Goal: Task Accomplishment & Management: Manage account settings

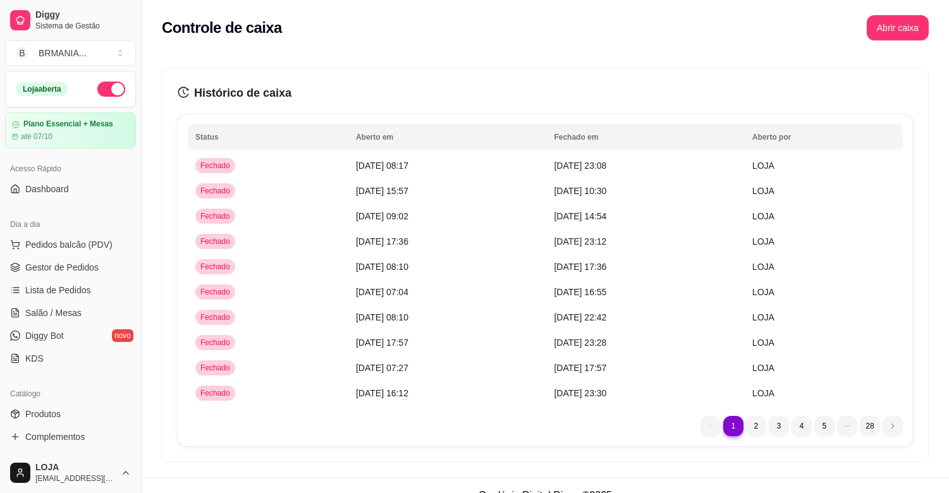
scroll to position [230, 0]
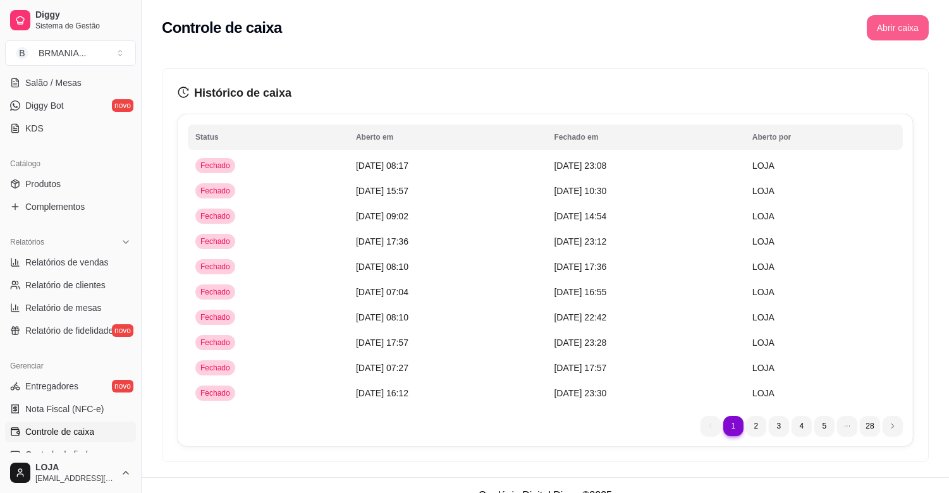
click at [906, 28] on button "Abrir caixa" at bounding box center [898, 27] width 62 height 25
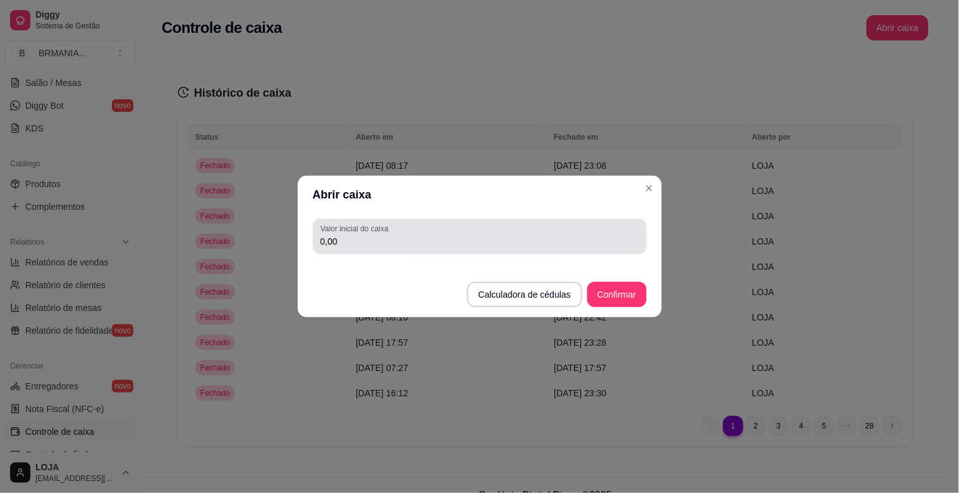
click at [350, 239] on input "0,00" at bounding box center [479, 241] width 319 height 13
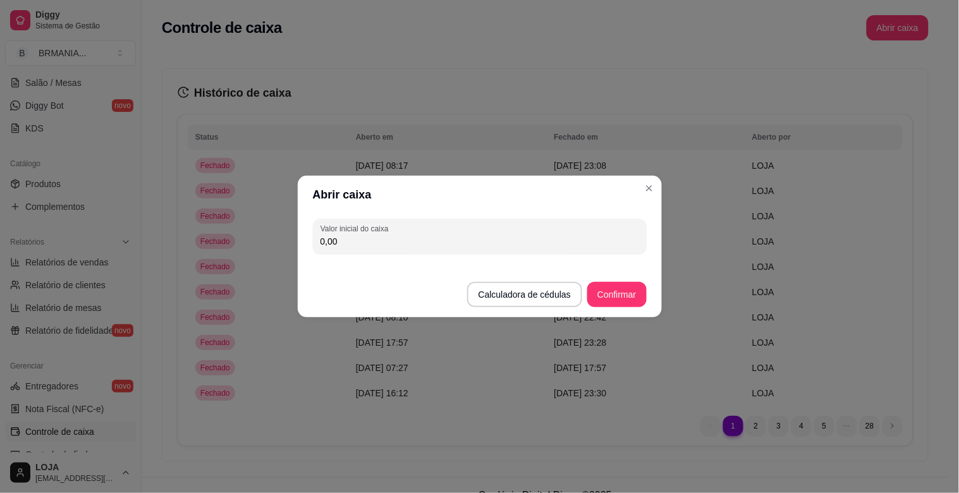
click at [350, 239] on input "0,00" at bounding box center [479, 241] width 319 height 13
type input "200,00"
click at [635, 293] on button "Confirmar" at bounding box center [616, 294] width 59 height 25
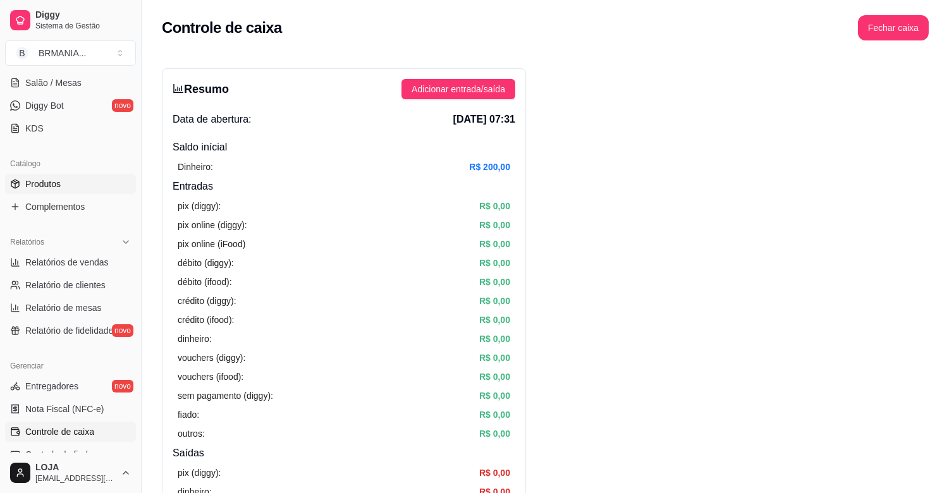
click at [36, 183] on span "Produtos" at bounding box center [42, 184] width 35 height 13
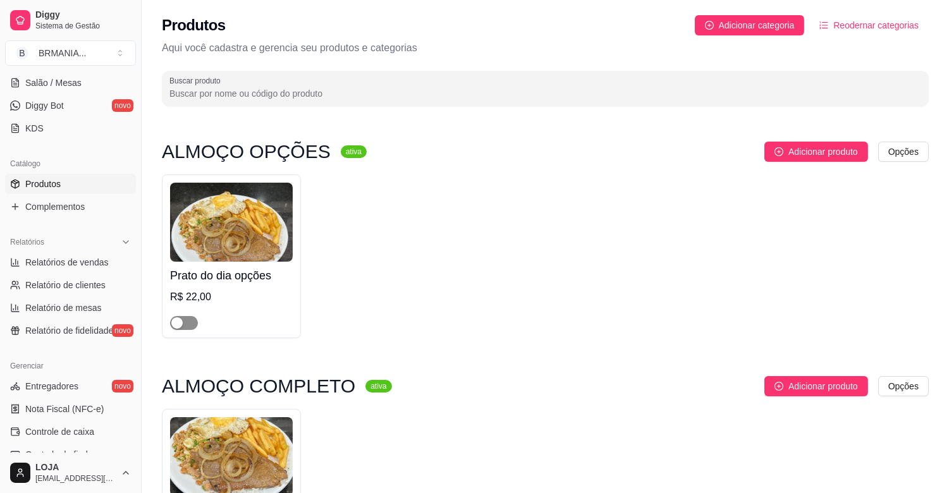
click at [193, 323] on span "button" at bounding box center [184, 323] width 28 height 14
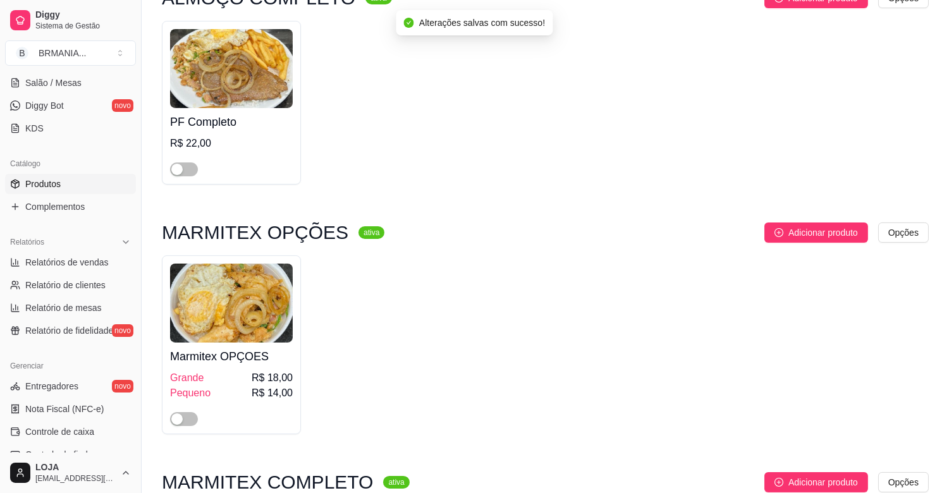
scroll to position [427, 0]
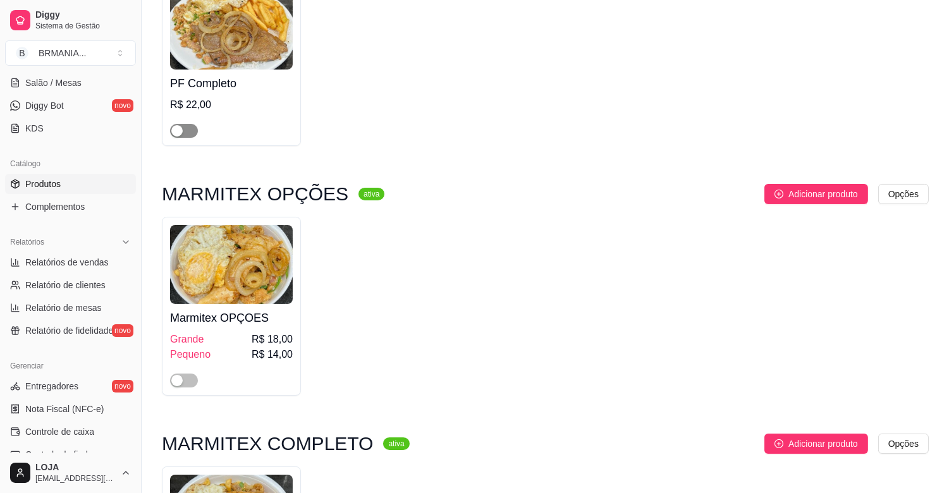
click at [192, 129] on span "button" at bounding box center [184, 131] width 28 height 14
click at [186, 374] on span "button" at bounding box center [184, 381] width 28 height 14
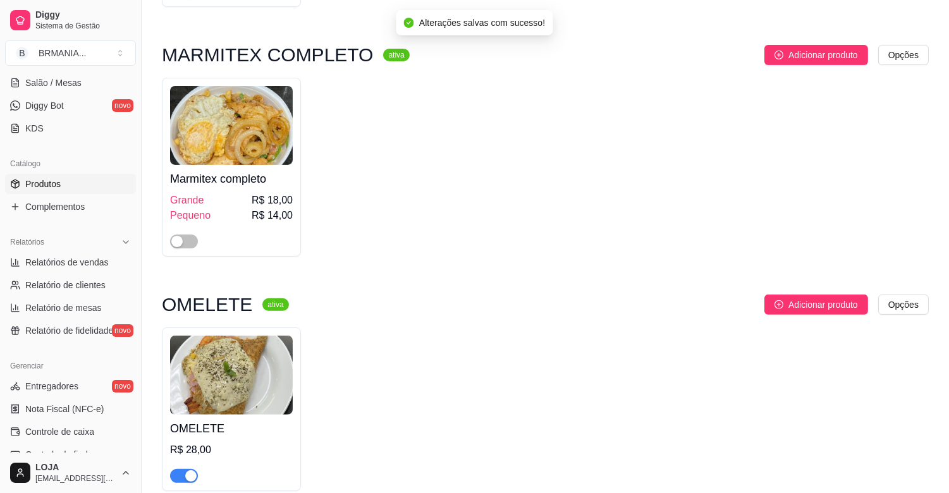
scroll to position [893, 0]
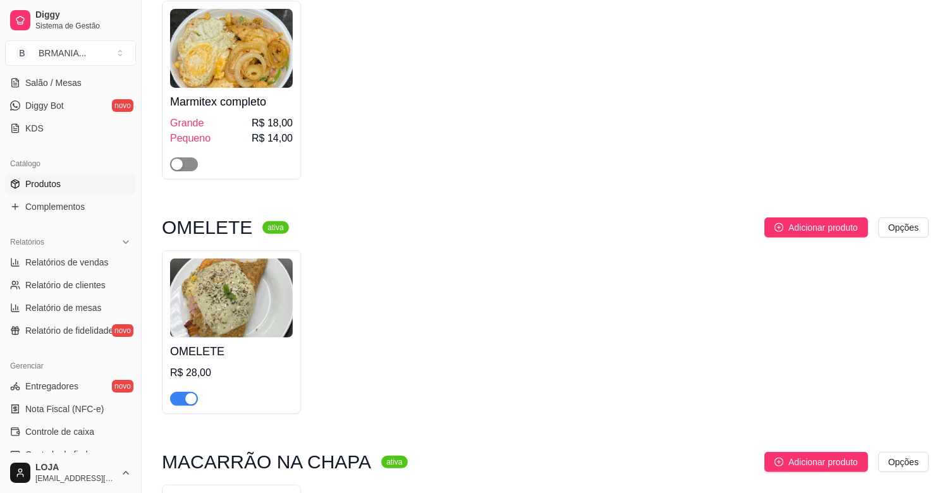
click at [185, 166] on button "button" at bounding box center [184, 164] width 28 height 14
click at [188, 401] on div "button" at bounding box center [190, 398] width 11 height 11
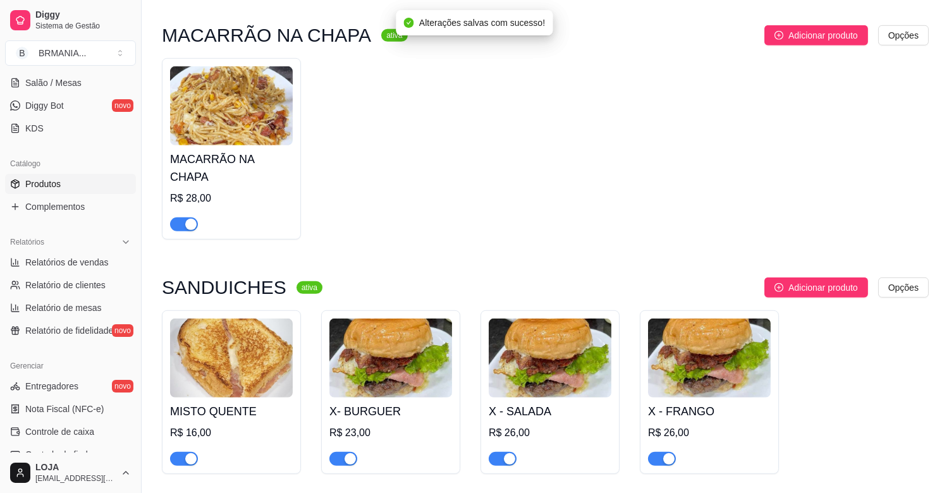
scroll to position [1359, 0]
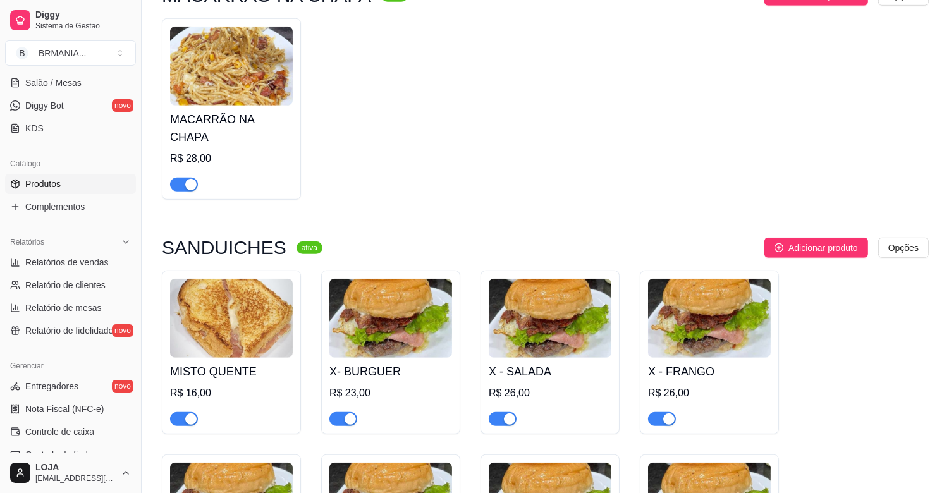
click at [188, 179] on div "button" at bounding box center [190, 184] width 11 height 11
click at [193, 413] on div "button" at bounding box center [190, 418] width 11 height 11
click at [350, 413] on div "button" at bounding box center [350, 418] width 11 height 11
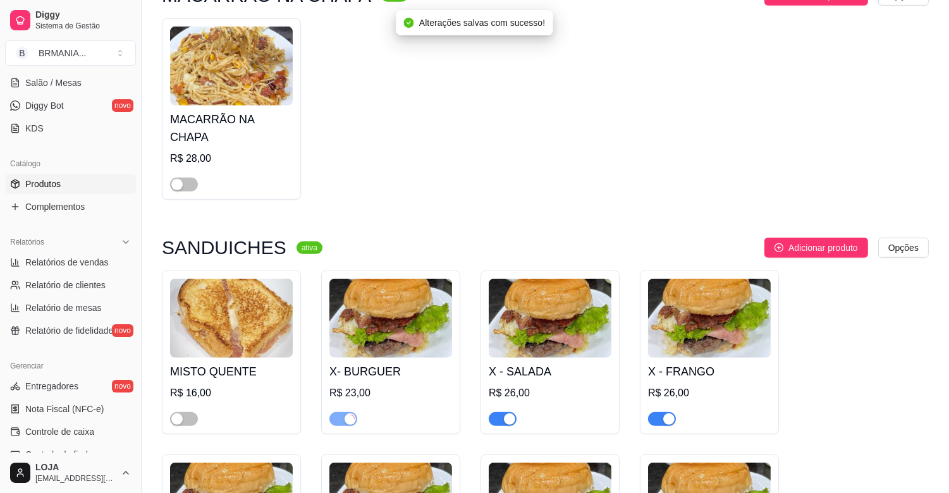
click at [509, 413] on div "button" at bounding box center [509, 418] width 11 height 11
click at [664, 413] on div "button" at bounding box center [668, 418] width 11 height 11
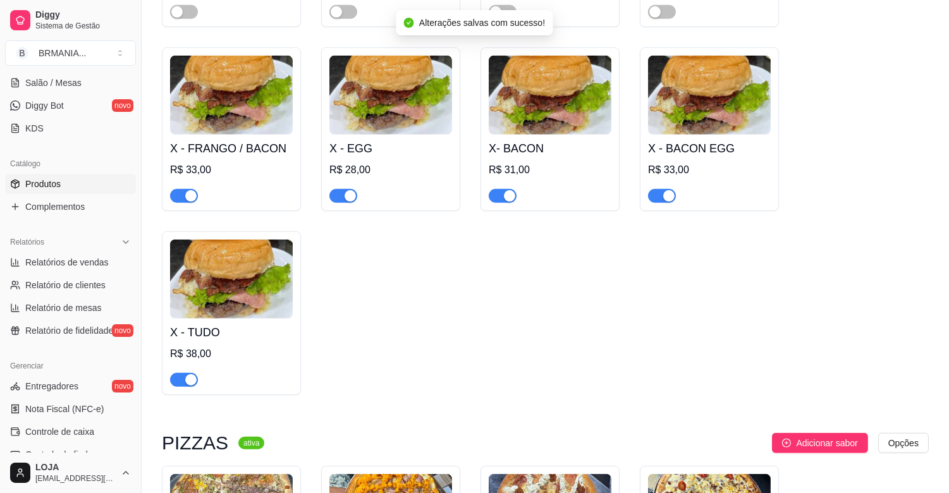
scroll to position [1805, 0]
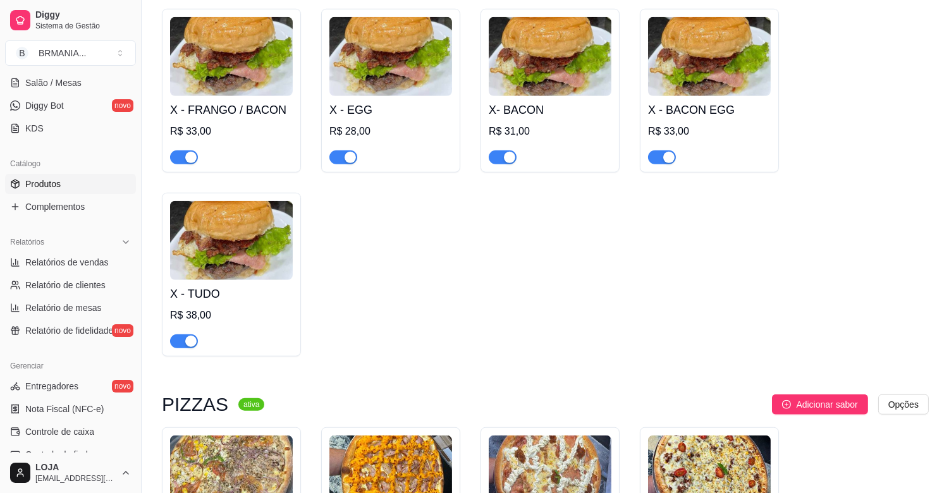
click at [664, 152] on div "button" at bounding box center [668, 157] width 11 height 11
click at [507, 152] on div "button" at bounding box center [509, 157] width 11 height 11
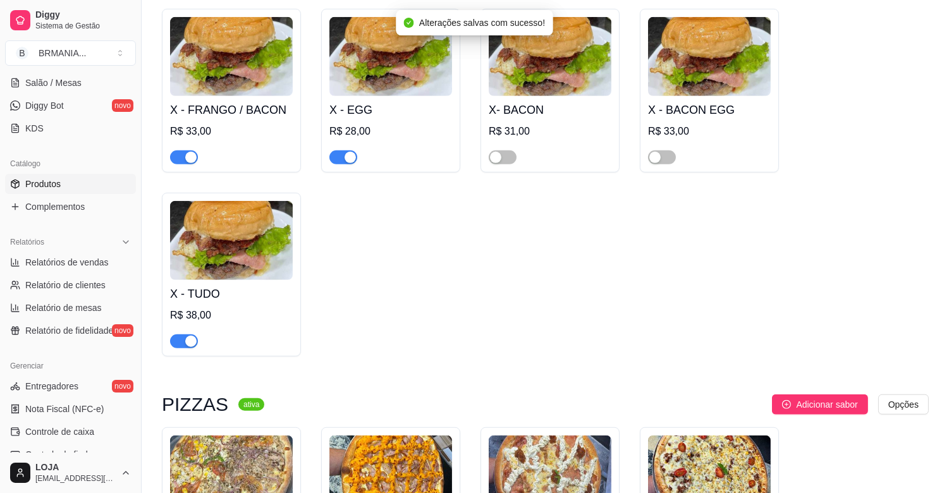
click at [346, 152] on div "button" at bounding box center [350, 157] width 11 height 11
click at [176, 150] on span "button" at bounding box center [184, 157] width 28 height 14
click at [187, 336] on div "button" at bounding box center [190, 341] width 11 height 11
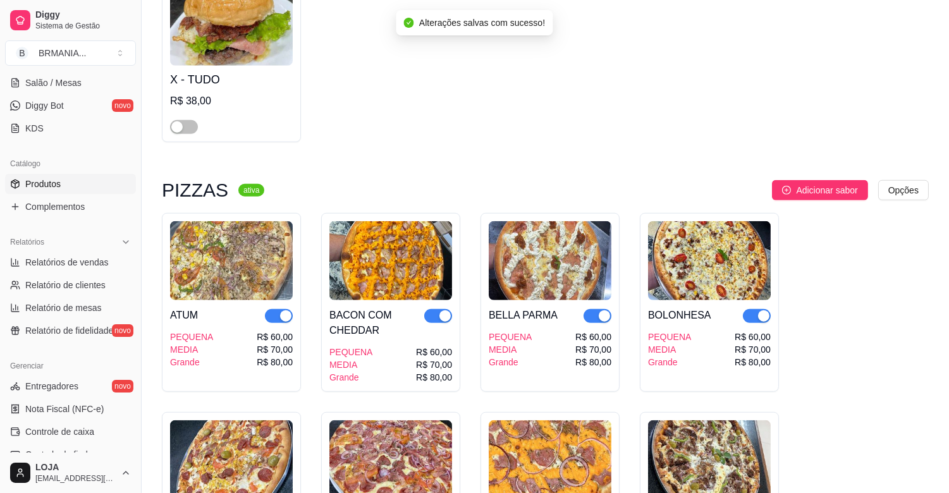
scroll to position [2193, 0]
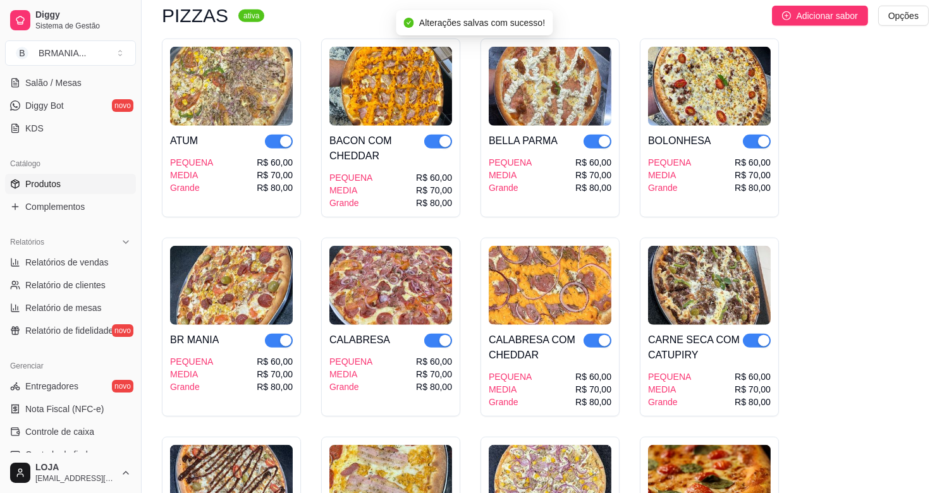
click at [770, 126] on div "BOLONHESA PEQUENA MEDIA Grande R$ 60,00 R$ 70,00 R$ 80,00" at bounding box center [709, 128] width 139 height 179
click at [760, 136] on div "button" at bounding box center [763, 141] width 11 height 11
click at [602, 136] on div "button" at bounding box center [604, 141] width 11 height 11
click at [445, 136] on div "button" at bounding box center [444, 141] width 11 height 11
click at [285, 136] on div "button" at bounding box center [285, 141] width 11 height 11
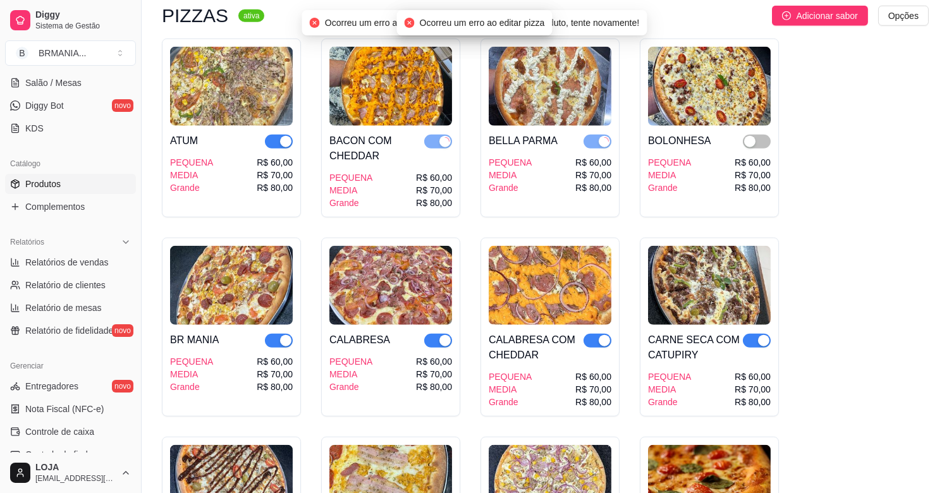
drag, startPoint x: 283, startPoint y: 329, endPoint x: 307, endPoint y: 323, distance: 24.8
click at [286, 335] on div "button" at bounding box center [285, 340] width 11 height 11
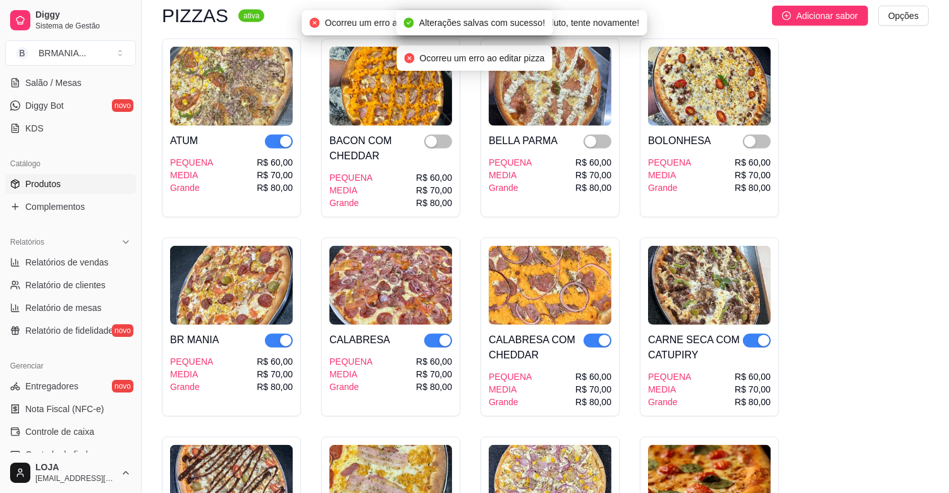
click at [442, 335] on div "button" at bounding box center [444, 340] width 11 height 11
click at [278, 334] on span "button" at bounding box center [279, 341] width 28 height 14
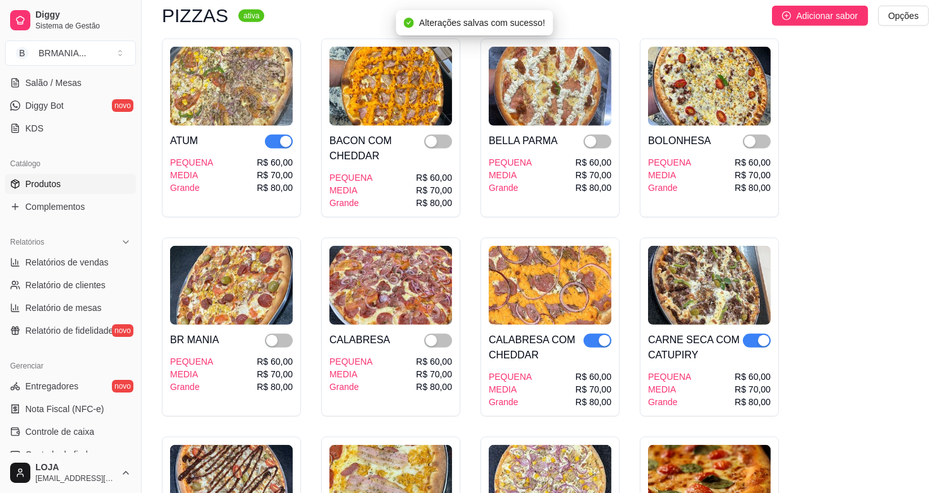
click at [285, 136] on div "button" at bounding box center [285, 141] width 11 height 11
click at [602, 335] on div "button" at bounding box center [604, 340] width 11 height 11
click at [760, 335] on div "button" at bounding box center [763, 340] width 11 height 11
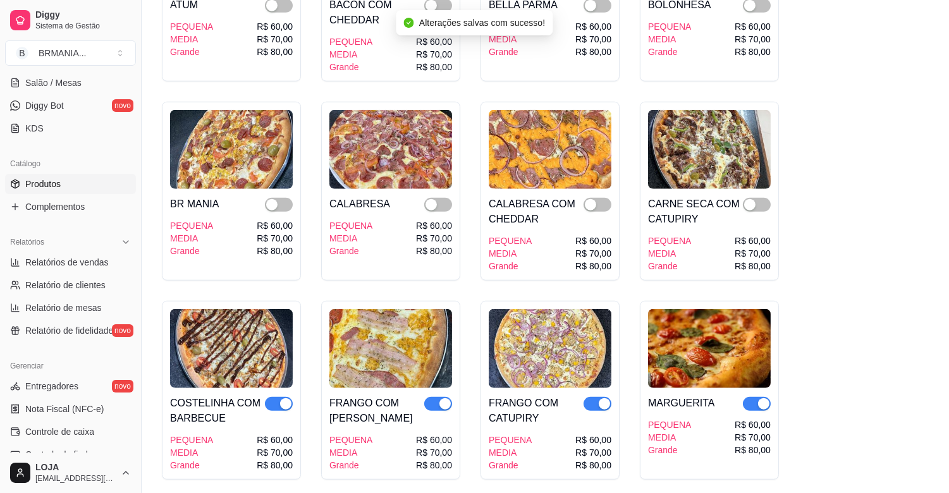
scroll to position [2523, 0]
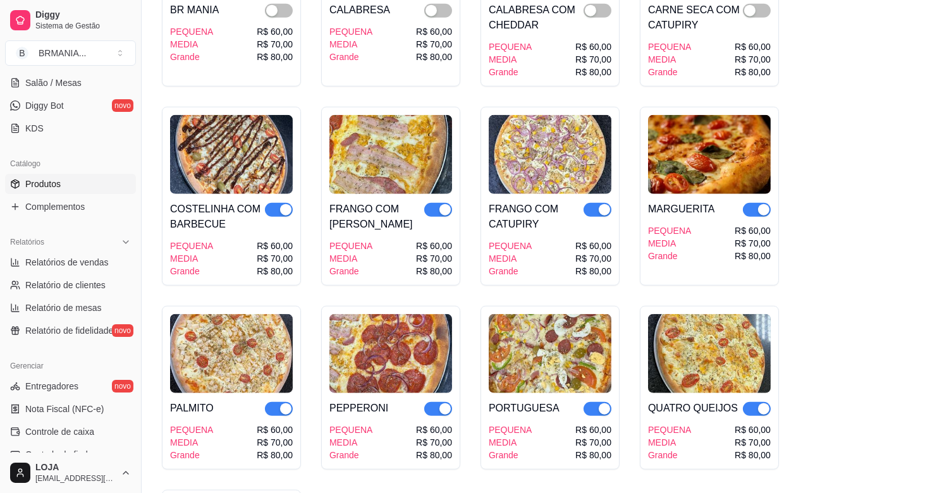
click at [762, 204] on div "button" at bounding box center [763, 209] width 11 height 11
click at [599, 204] on div "button" at bounding box center [604, 209] width 11 height 11
click at [442, 204] on div "button" at bounding box center [444, 209] width 11 height 11
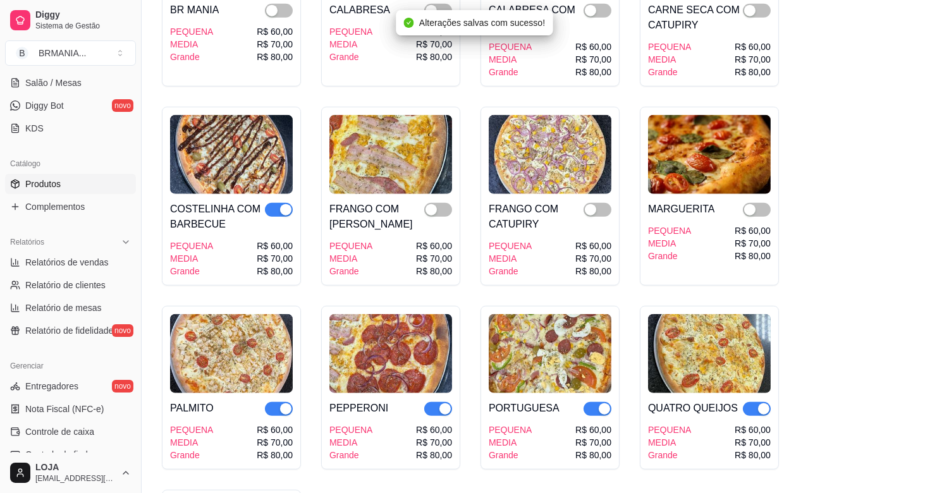
click at [286, 204] on div "button" at bounding box center [285, 209] width 11 height 11
drag, startPoint x: 281, startPoint y: 396, endPoint x: 323, endPoint y: 405, distance: 43.1
click at [281, 403] on div "button" at bounding box center [285, 408] width 11 height 11
click at [441, 403] on div "button" at bounding box center [444, 408] width 11 height 11
click at [599, 403] on div "button" at bounding box center [604, 408] width 11 height 11
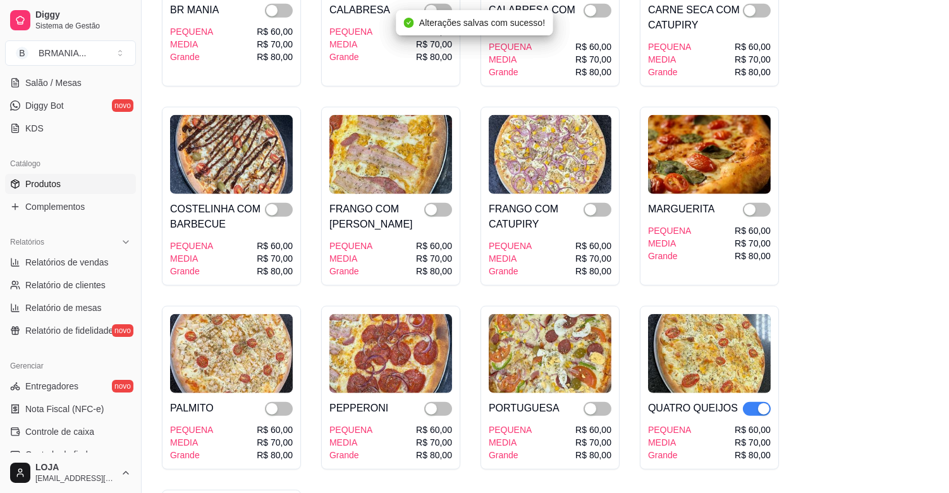
click at [759, 403] on div "button" at bounding box center [763, 408] width 11 height 11
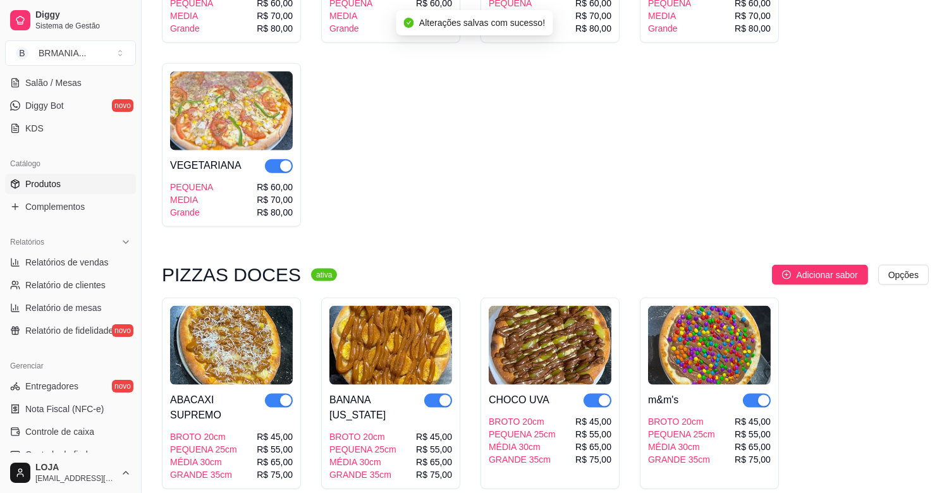
scroll to position [3029, 0]
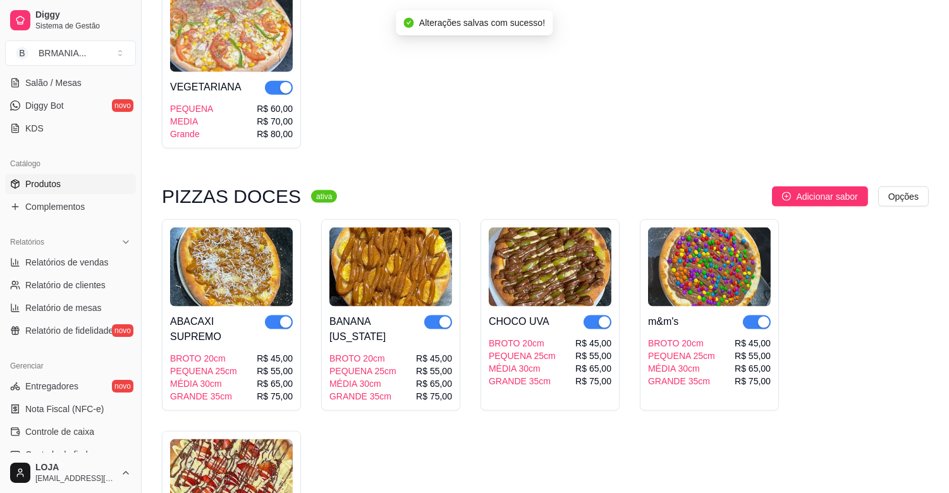
click at [287, 82] on div "button" at bounding box center [285, 87] width 11 height 11
click at [280, 317] on div "button" at bounding box center [285, 322] width 11 height 11
click at [435, 315] on span "button" at bounding box center [438, 322] width 28 height 14
click at [601, 317] on div "button" at bounding box center [604, 322] width 11 height 11
click at [762, 317] on div "button" at bounding box center [763, 322] width 11 height 11
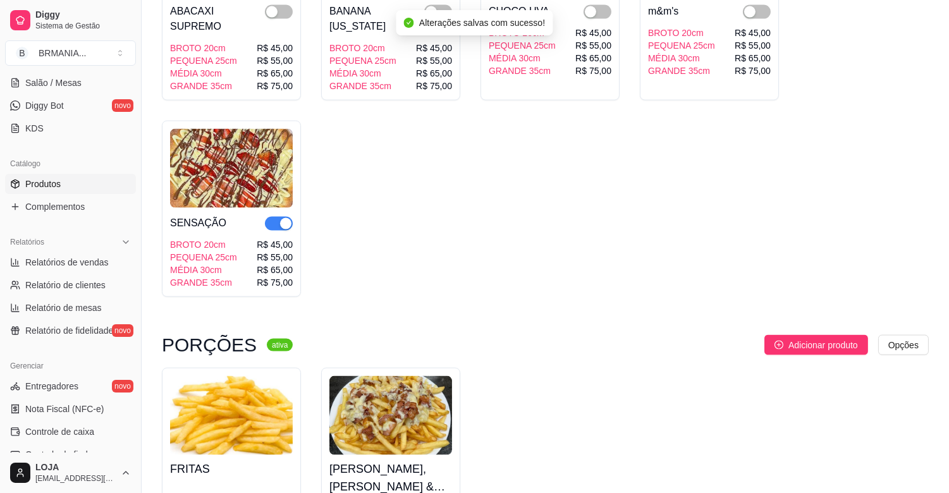
scroll to position [3417, 0]
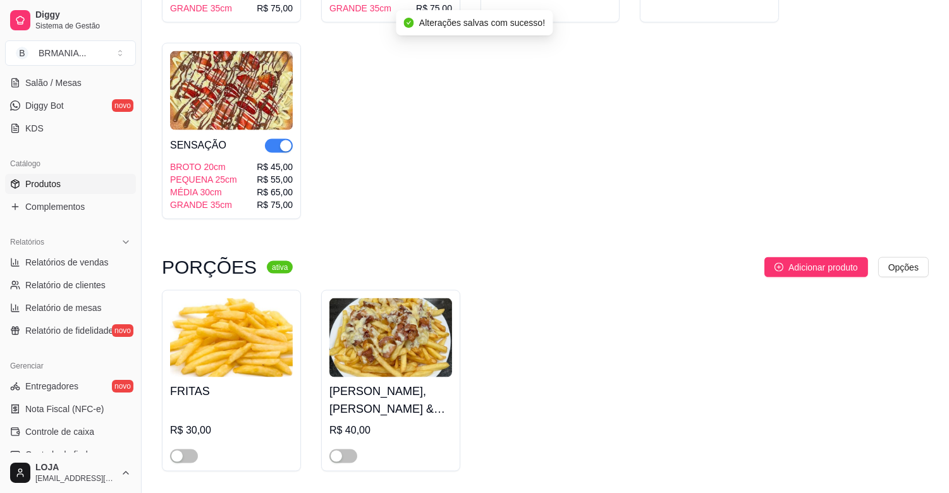
click at [291, 117] on div "SENSAÇÃO BROTO 20cm PEQUENA 25cm MÉDIA 30cm GRANDE 35cm R$ 45,00 R$ 55,00 R$ 65…" at bounding box center [231, 131] width 139 height 176
click at [286, 140] on div "button" at bounding box center [285, 145] width 11 height 11
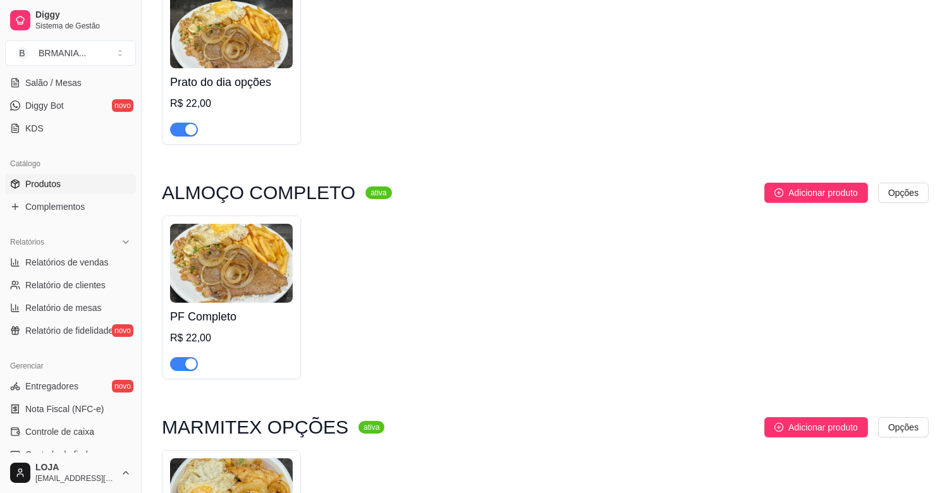
scroll to position [135, 0]
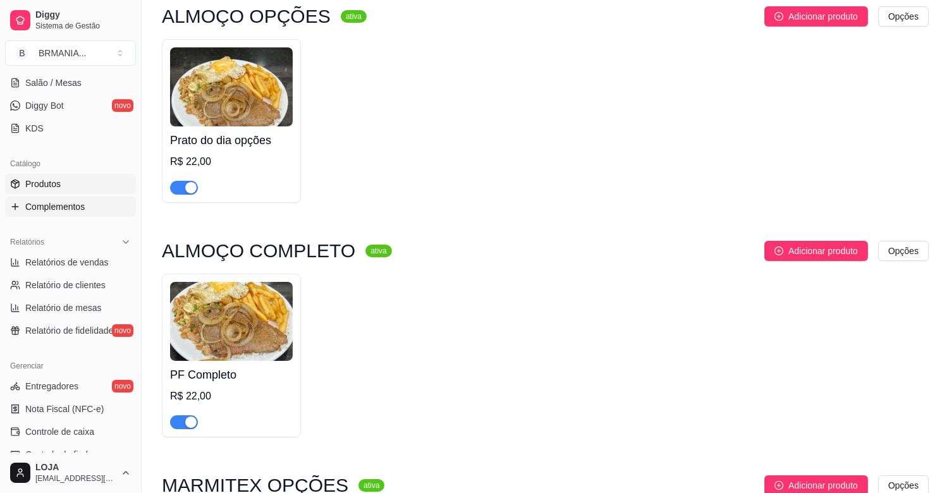
click at [45, 202] on span "Complementos" at bounding box center [54, 206] width 59 height 13
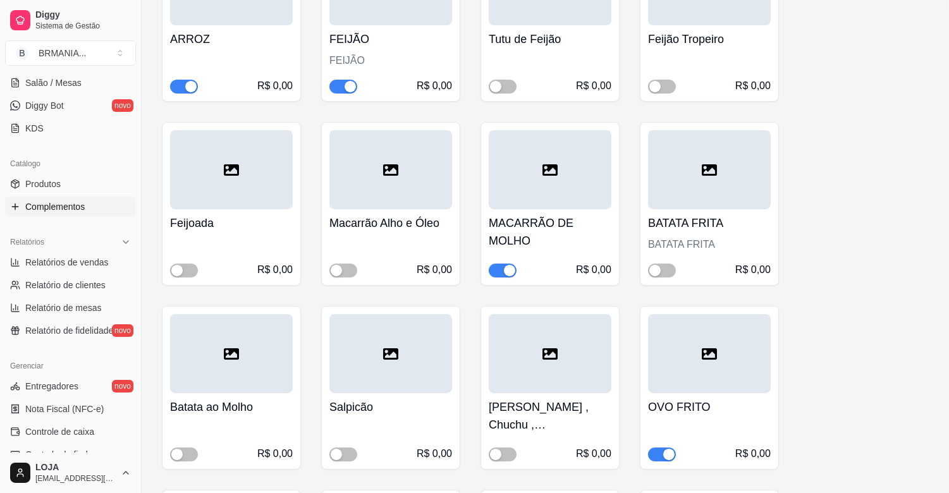
scroll to position [332, 0]
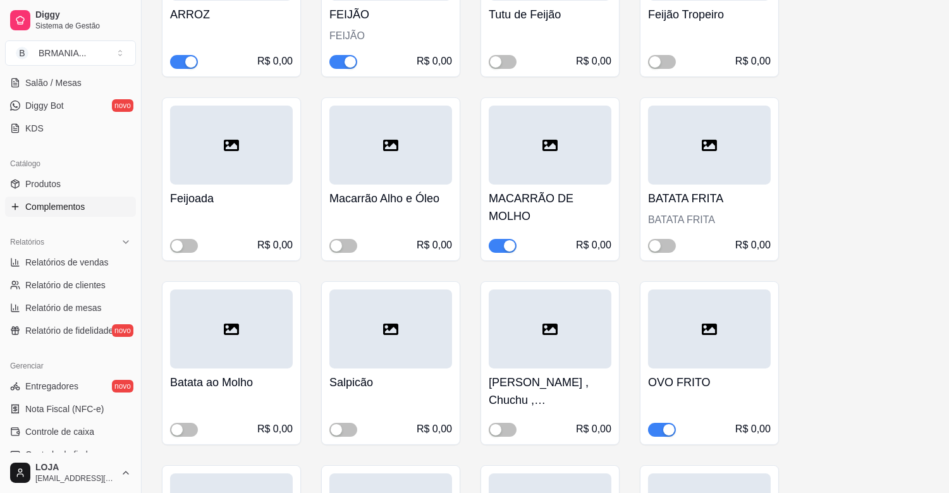
click at [503, 239] on span "button" at bounding box center [503, 246] width 28 height 14
click at [666, 247] on span "button" at bounding box center [662, 246] width 28 height 14
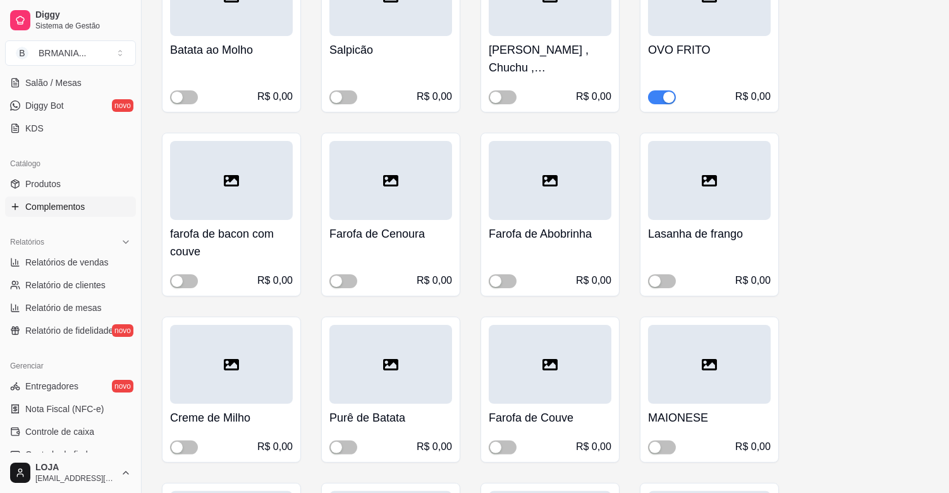
scroll to position [704, 0]
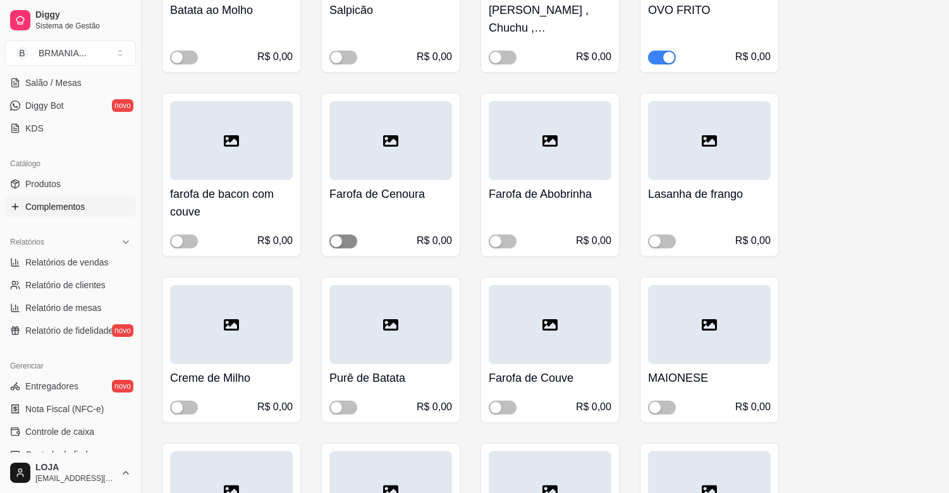
click at [342, 238] on button "button" at bounding box center [343, 242] width 28 height 14
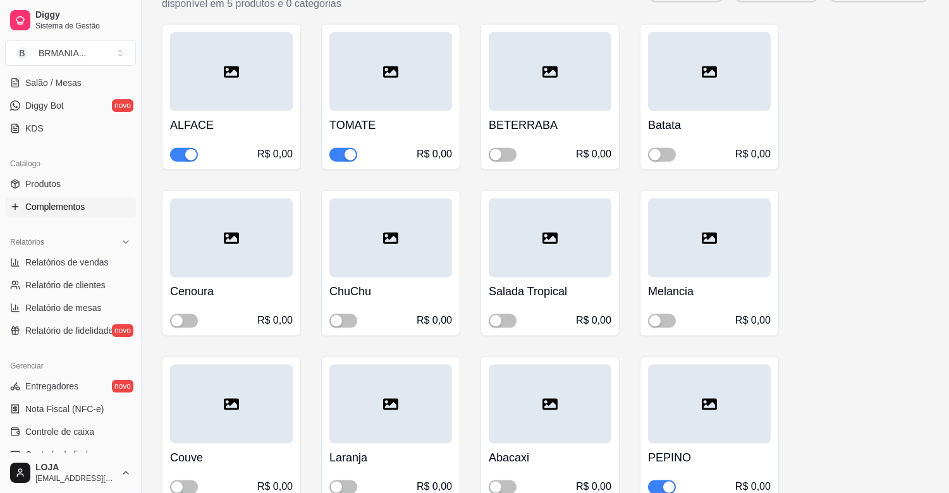
scroll to position [2924, 0]
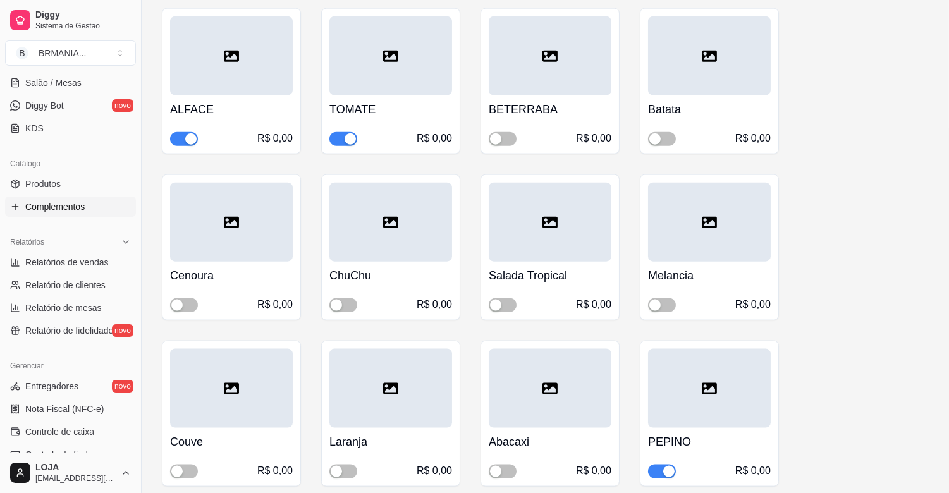
click at [668, 466] on div "button" at bounding box center [668, 471] width 11 height 11
click at [666, 298] on span "button" at bounding box center [662, 305] width 28 height 14
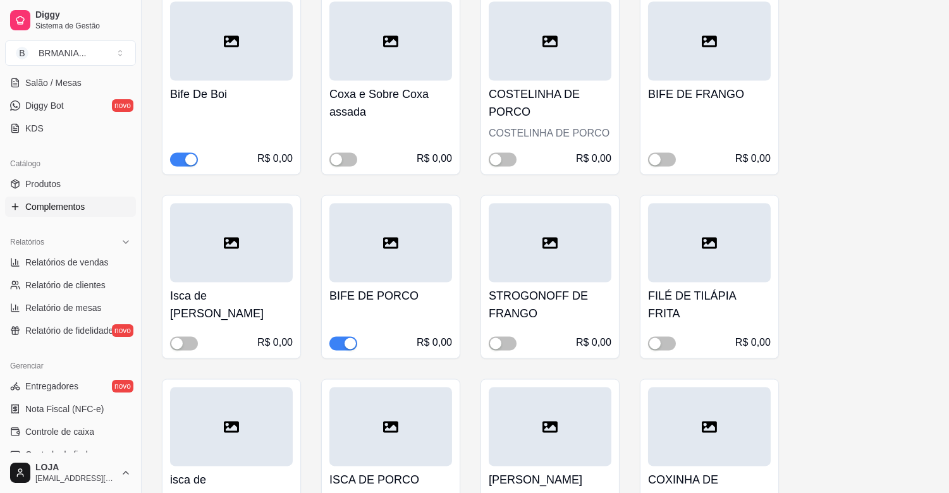
scroll to position [4180, 0]
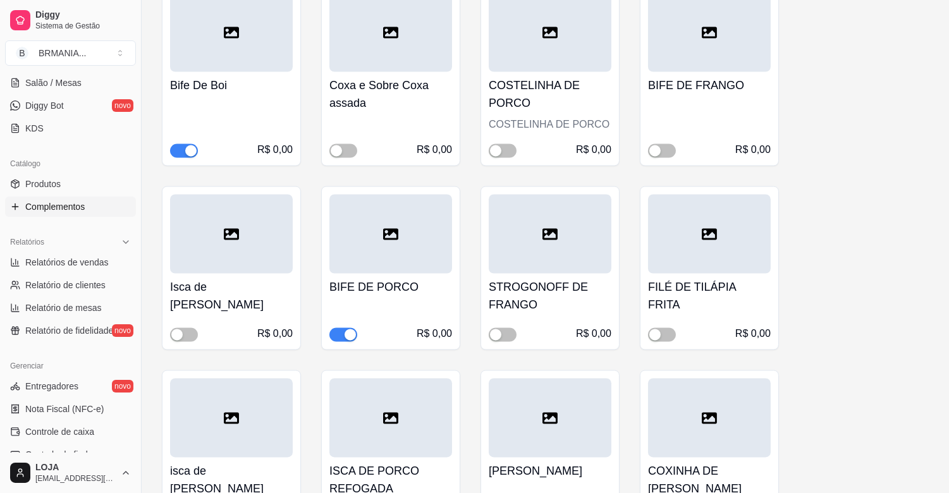
click at [343, 328] on button "button" at bounding box center [343, 335] width 28 height 14
click at [503, 328] on button "button" at bounding box center [503, 335] width 28 height 14
